Goal: Transaction & Acquisition: Purchase product/service

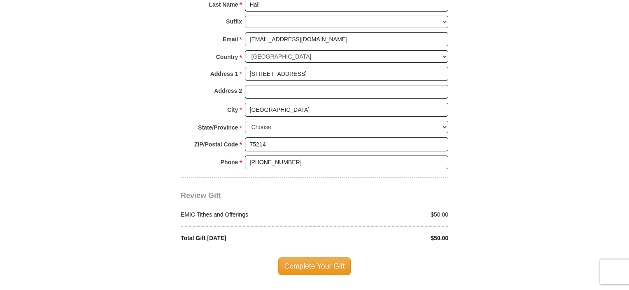
scroll to position [946, 0]
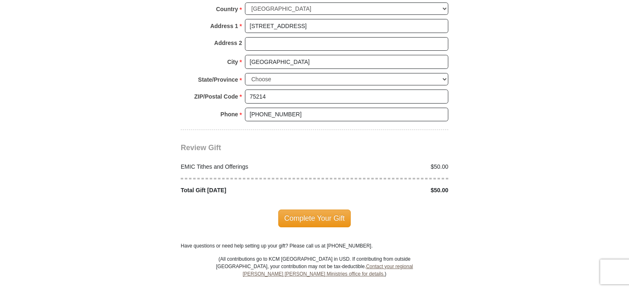
click at [438, 162] on div "$50.00" at bounding box center [384, 166] width 138 height 9
drag, startPoint x: 456, startPoint y: 150, endPoint x: 372, endPoint y: 159, distance: 84.6
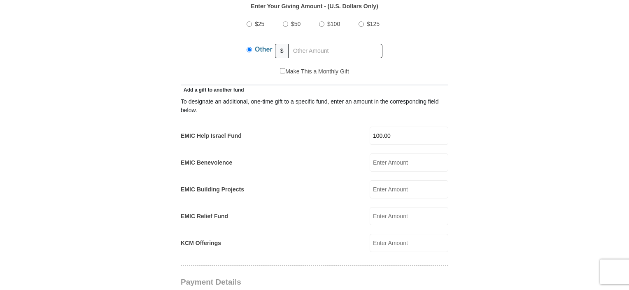
scroll to position [328, 0]
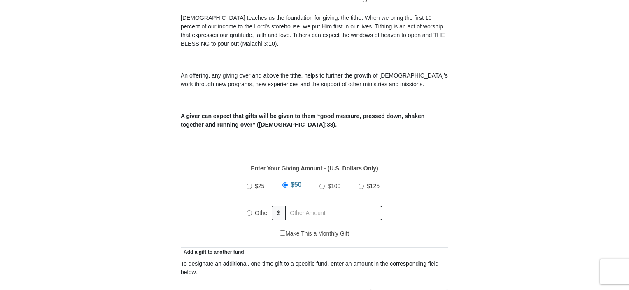
scroll to position [288, 0]
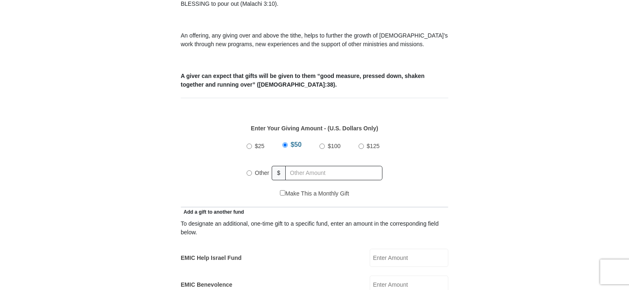
click at [248, 170] on input "Other" at bounding box center [249, 172] width 5 height 5
radio input "true"
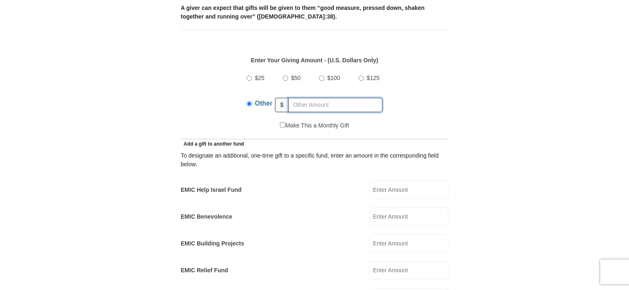
scroll to position [371, 0]
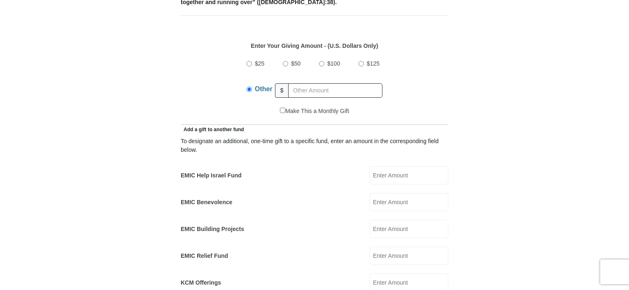
click at [384, 166] on input "EMIC Help Israel Fund" at bounding box center [409, 175] width 79 height 18
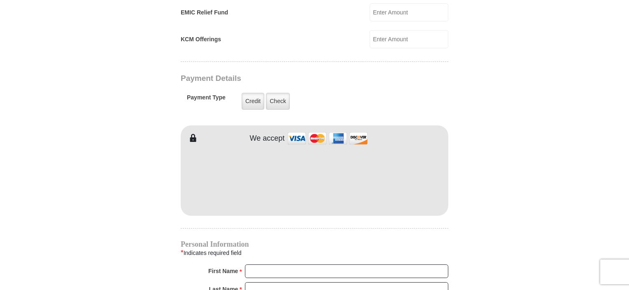
scroll to position [618, 0]
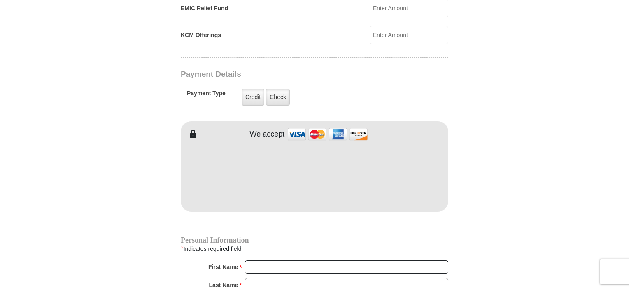
type input "100.00"
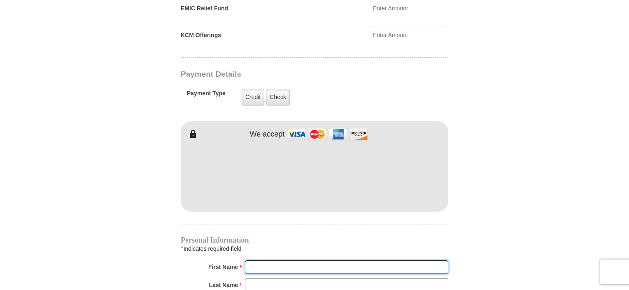
type input "Kathleen"
type input "Hall"
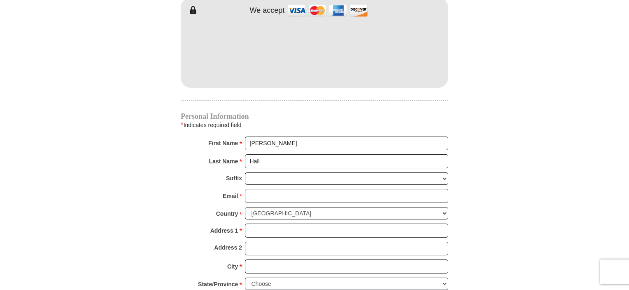
scroll to position [783, 0]
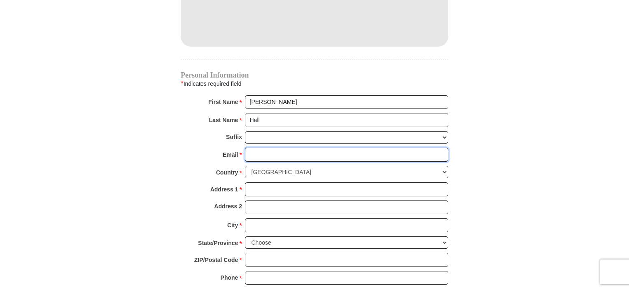
click at [250, 147] on input "Email *" at bounding box center [346, 154] width 203 height 14
type input "hallkathleene@yahoo.com"
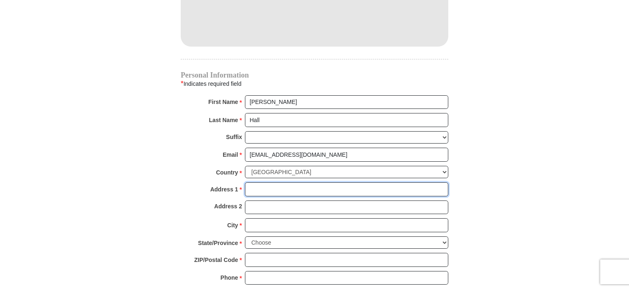
click at [247, 182] on input "Address 1 *" at bounding box center [346, 189] width 203 height 14
type input "6311 Belmont Ave"
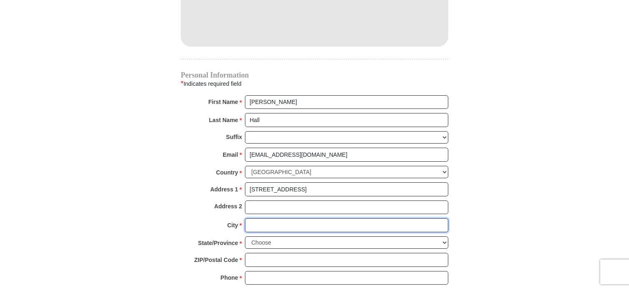
click at [247, 218] on input "City *" at bounding box center [346, 225] width 203 height 14
type input "Dallas"
click at [251, 236] on select "Choose Alabama Alaska American Samoa Arizona Arkansas Armed Forces Americas Arm…" at bounding box center [346, 242] width 203 height 13
select select "TX"
click at [245, 236] on select "Choose Alabama Alaska American Samoa Arizona Arkansas Armed Forces Americas Arm…" at bounding box center [346, 242] width 203 height 13
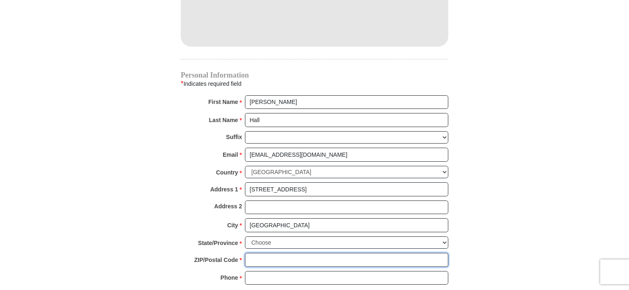
click at [254, 253] on input "ZIP/Postal Code *" at bounding box center [346, 260] width 203 height 14
type input "75214-3627"
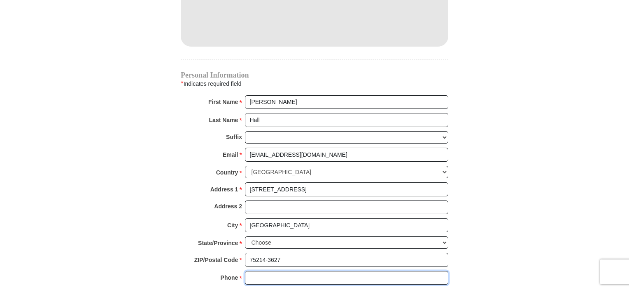
click at [250, 271] on input "Phone * *" at bounding box center [346, 278] width 203 height 14
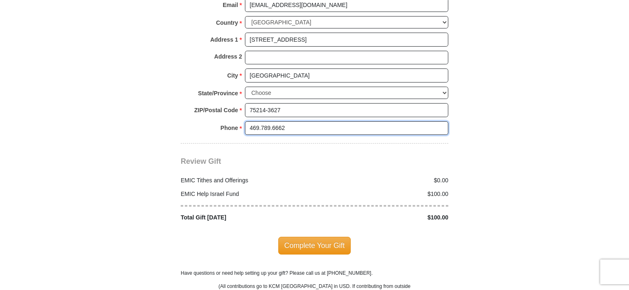
scroll to position [947, 0]
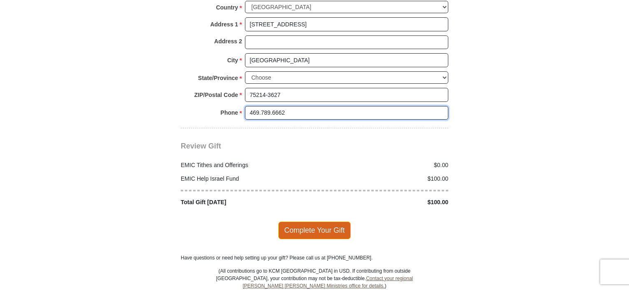
type input "469.789.6662"
click at [310, 221] on span "Complete Your Gift" at bounding box center [314, 229] width 73 height 17
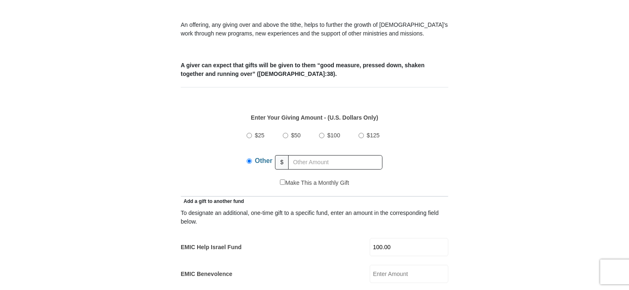
scroll to position [288, 0]
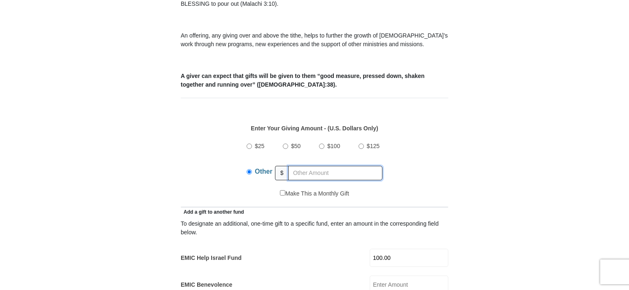
click at [295, 166] on input "text" at bounding box center [335, 173] width 94 height 14
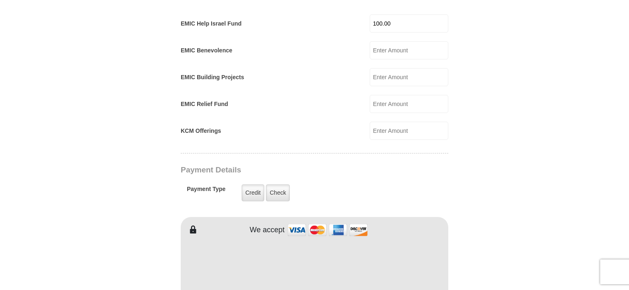
scroll to position [536, 0]
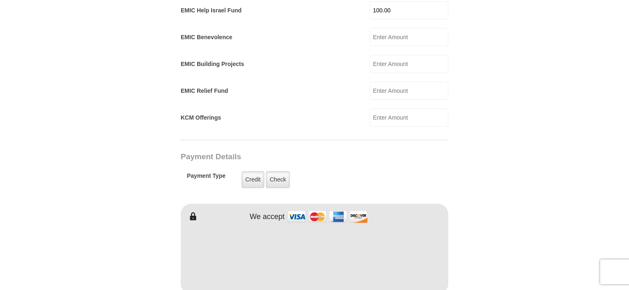
type input "22.20"
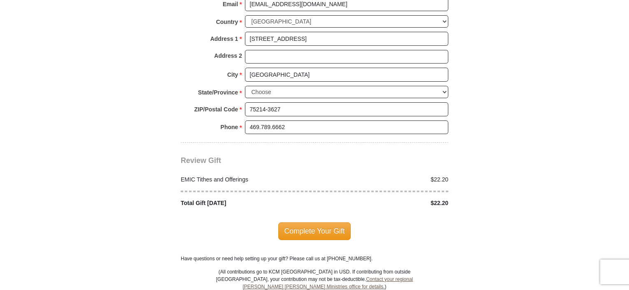
scroll to position [947, 0]
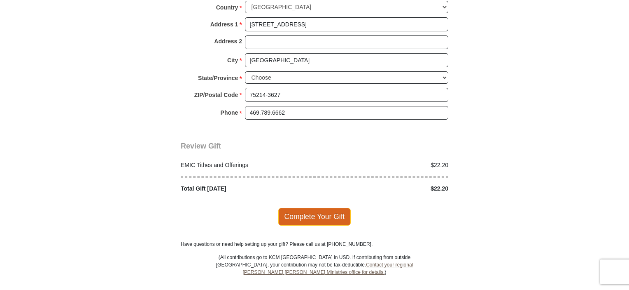
click at [316, 208] on span "Complete Your Gift" at bounding box center [314, 216] width 73 height 17
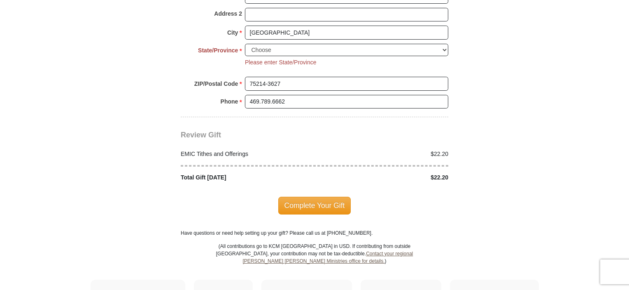
scroll to position [914, 0]
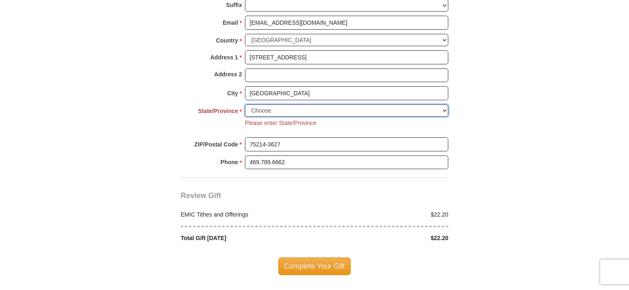
click at [254, 104] on select "Choose Alabama Alaska American Samoa Arizona Arkansas Armed Forces Americas Arm…" at bounding box center [346, 110] width 203 height 13
select select "TX"
click at [245, 104] on select "Choose Alabama Alaska American Samoa Arizona Arkansas Armed Forces Americas Arm…" at bounding box center [346, 110] width 203 height 13
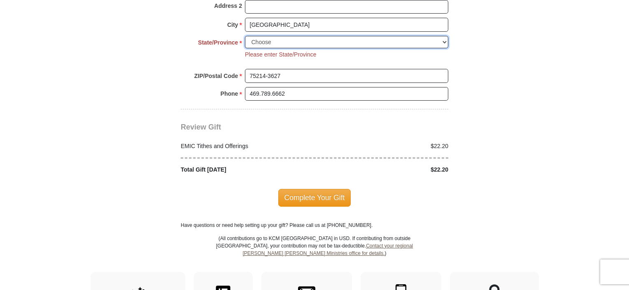
scroll to position [997, 0]
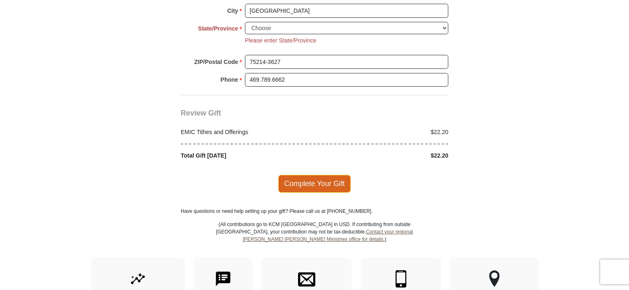
click at [318, 175] on span "Complete Your Gift" at bounding box center [314, 183] width 73 height 17
